Goal: Find specific page/section: Find specific page/section

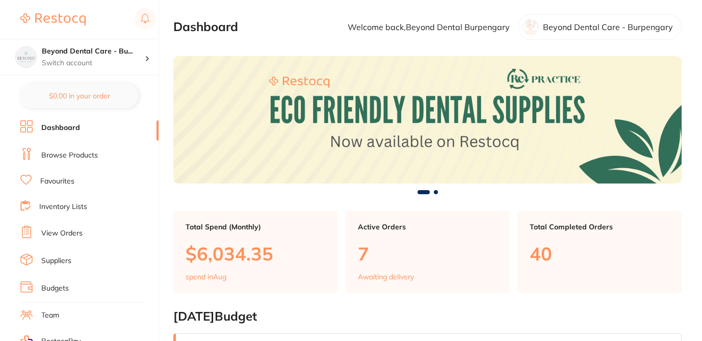
click at [88, 154] on link "Browse Products" at bounding box center [69, 155] width 57 height 10
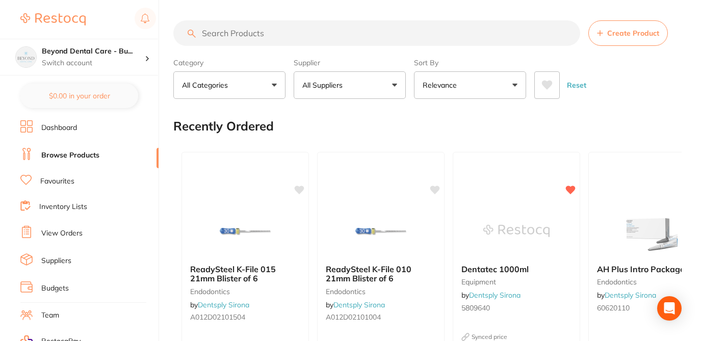
click at [234, 33] on input "search" at bounding box center [376, 32] width 407 height 25
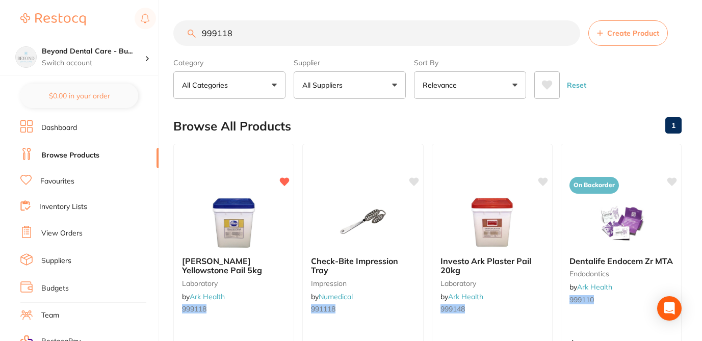
type input "999118"
click at [331, 124] on div "Browse All Products 1" at bounding box center [427, 126] width 508 height 34
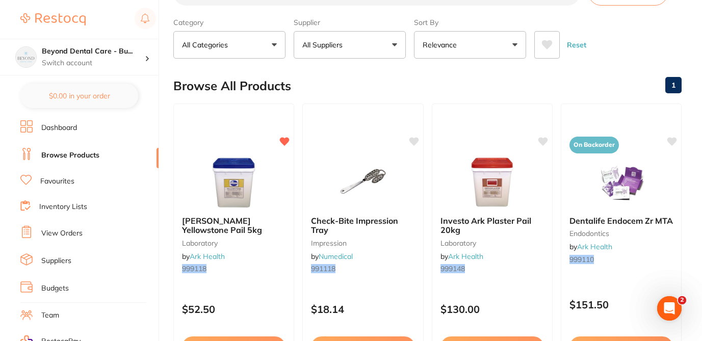
scroll to position [41, 0]
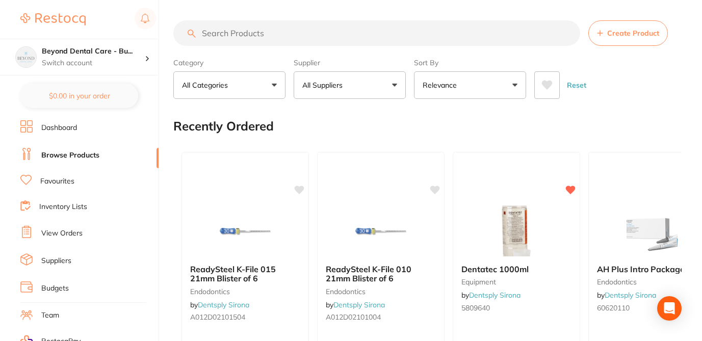
click at [269, 35] on input "search" at bounding box center [376, 32] width 407 height 25
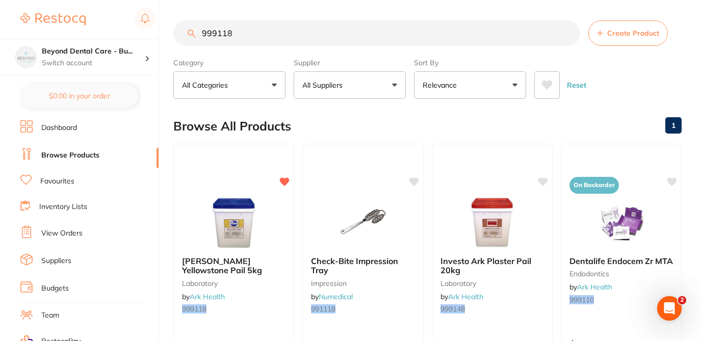
type input "999118"
click at [321, 123] on div "Browse All Products 1" at bounding box center [427, 126] width 508 height 34
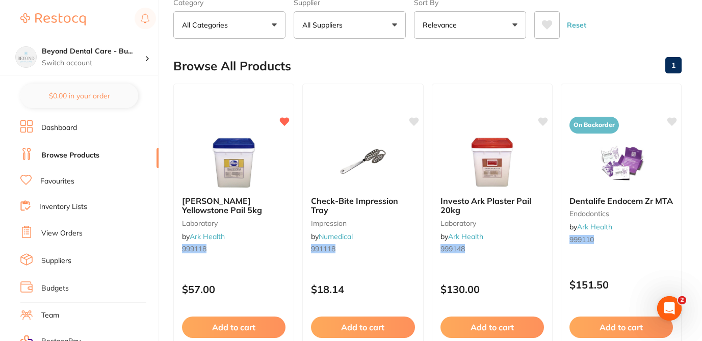
scroll to position [61, 0]
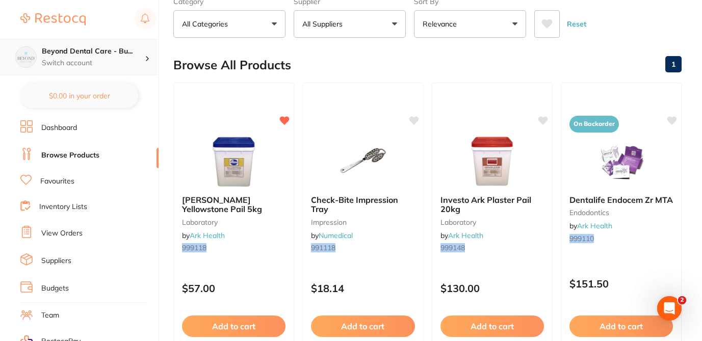
click at [132, 59] on p "Switch account" at bounding box center [93, 63] width 103 height 10
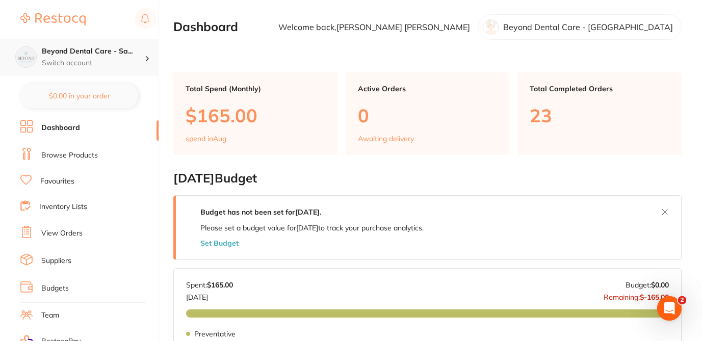
checkbox input "false"
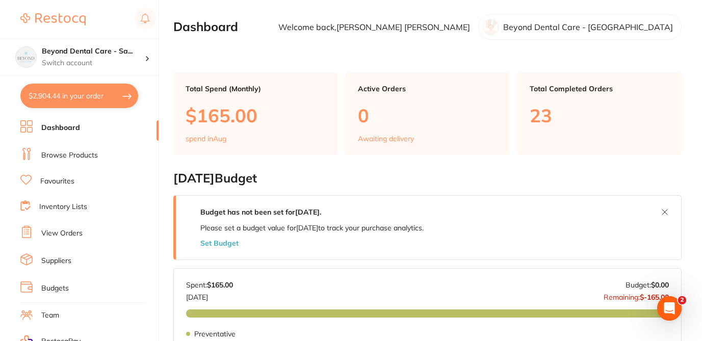
click at [82, 153] on link "Browse Products" at bounding box center [69, 155] width 57 height 10
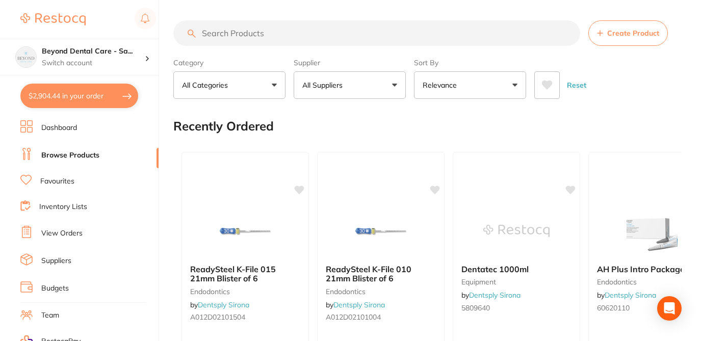
click at [225, 28] on input "search" at bounding box center [376, 32] width 407 height 25
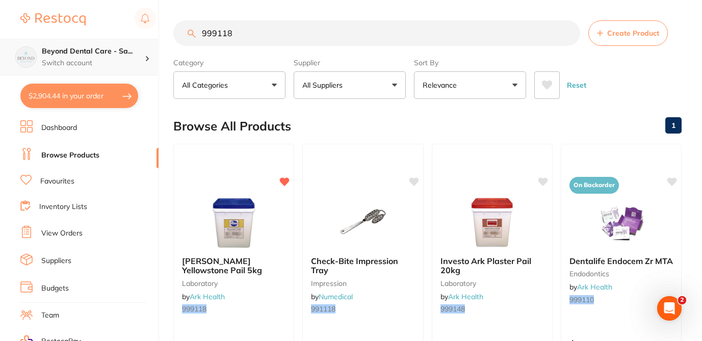
type input "999118"
click at [109, 62] on p "Switch account" at bounding box center [93, 63] width 103 height 10
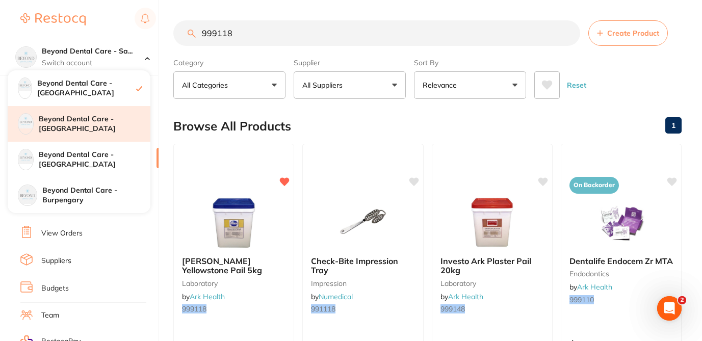
click at [123, 128] on h4 "Beyond Dental Care - [GEOGRAPHIC_DATA]" at bounding box center [95, 124] width 112 height 20
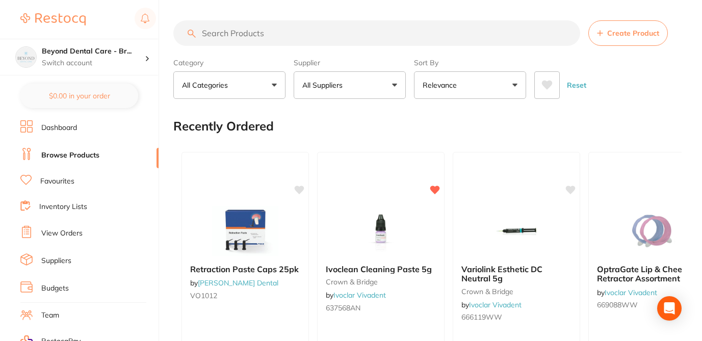
click at [220, 32] on input "search" at bounding box center [376, 32] width 407 height 25
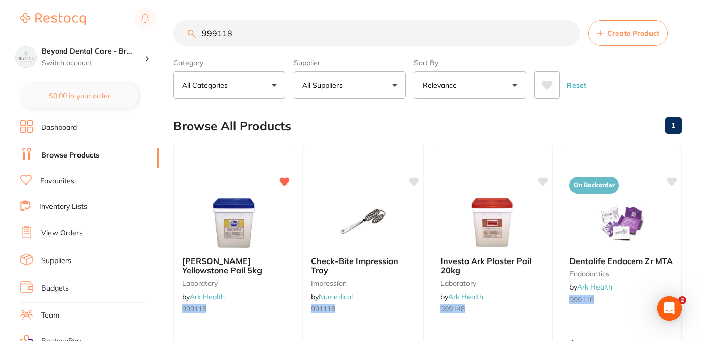
type input "999118"
click at [320, 115] on div "Browse All Products 1" at bounding box center [427, 126] width 508 height 34
click at [102, 56] on div "Beyond Dental Care - Br... Switch account" at bounding box center [93, 56] width 103 height 21
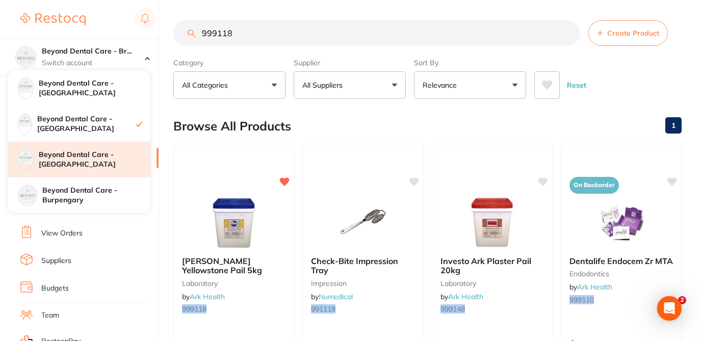
click at [108, 152] on h4 "Beyond Dental Care - [GEOGRAPHIC_DATA]" at bounding box center [95, 160] width 112 height 20
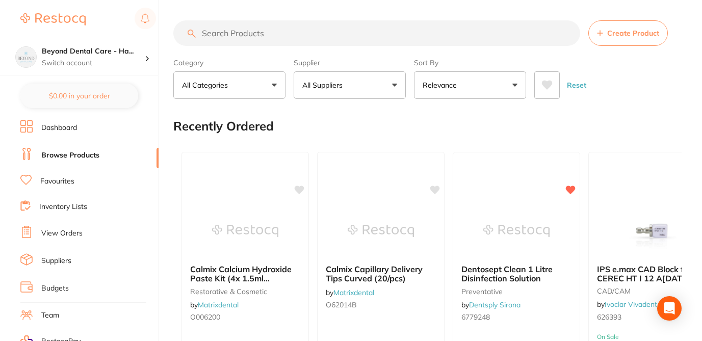
click at [209, 31] on input "search" at bounding box center [376, 32] width 407 height 25
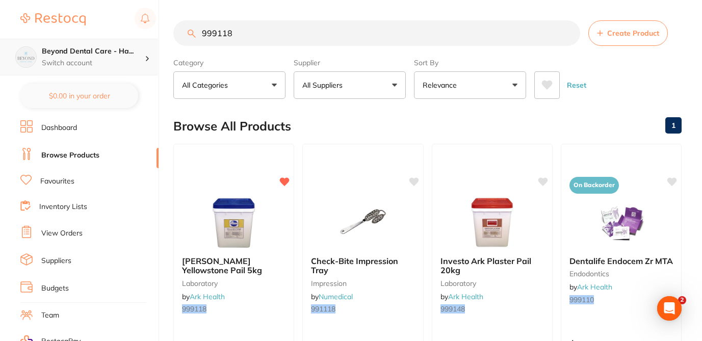
type input "999118"
click at [110, 56] on h4 "Beyond Dental Care - Ha..." at bounding box center [93, 51] width 103 height 10
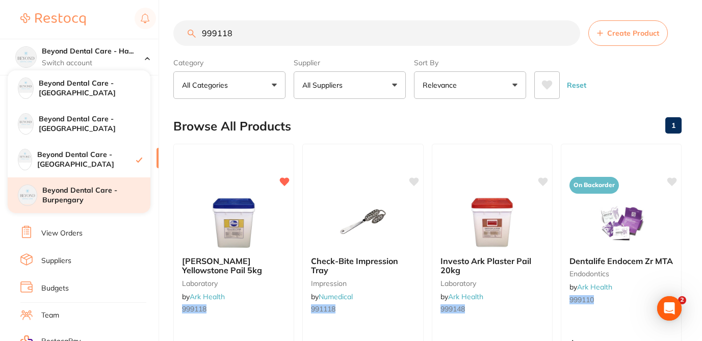
click at [121, 193] on h4 "Beyond Dental Care - Burpengary" at bounding box center [96, 195] width 108 height 20
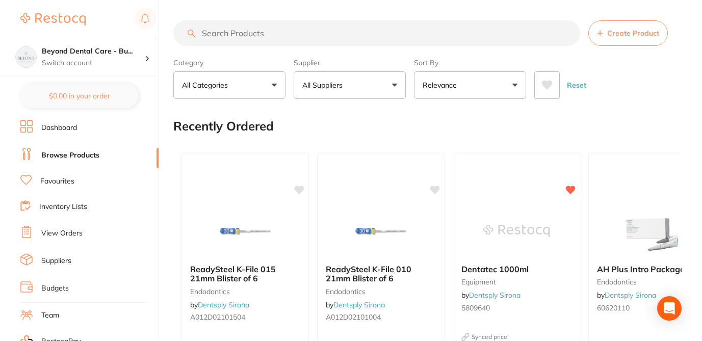
click at [223, 36] on input "search" at bounding box center [376, 32] width 407 height 25
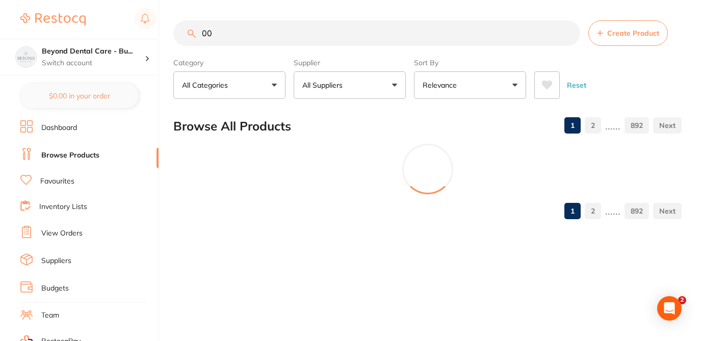
type input "0"
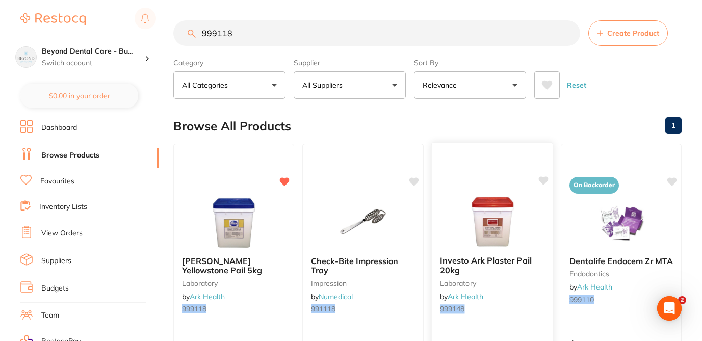
type input "999118"
